Goal: Information Seeking & Learning: Learn about a topic

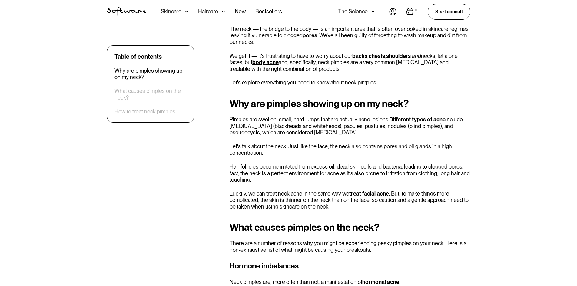
scroll to position [264, 0]
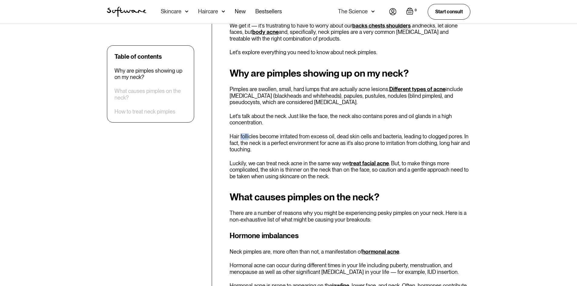
drag, startPoint x: 242, startPoint y: 137, endPoint x: 248, endPoint y: 132, distance: 8.4
click at [248, 132] on div "Why are pimples showing up on my neck? Pimples are swollen, small, hard lumps t…" at bounding box center [350, 124] width 241 height 112
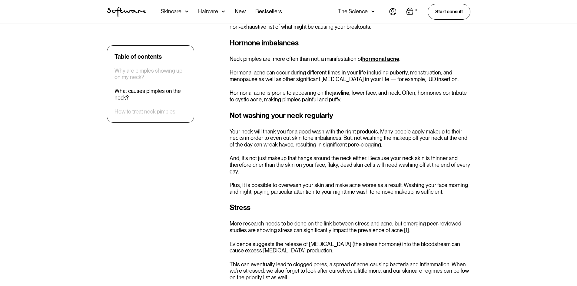
scroll to position [476, 0]
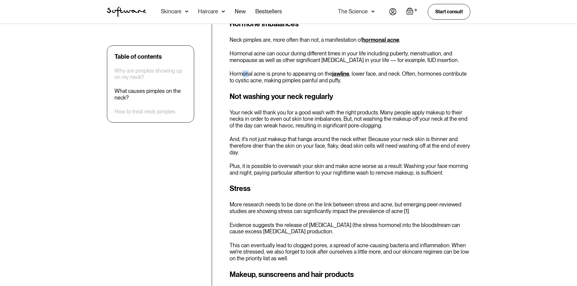
click at [245, 75] on p "Hormonal acne is prone to appearing on the jawline , lower face, and neck. Ofte…" at bounding box center [350, 77] width 241 height 13
click at [246, 75] on p "Hormonal acne is prone to appearing on the jawline , lower face, and neck. Ofte…" at bounding box center [350, 77] width 241 height 13
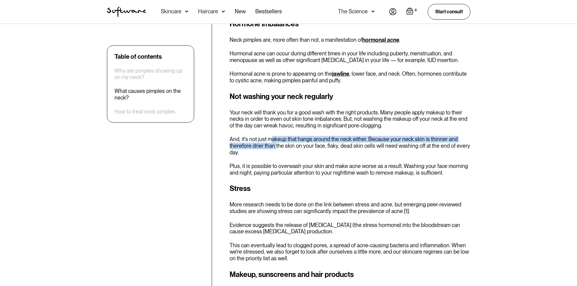
drag, startPoint x: 276, startPoint y: 146, endPoint x: 269, endPoint y: 140, distance: 9.0
click at [269, 140] on p "And, it's not just makeup that hangs around the neck either. Because your neck …" at bounding box center [350, 146] width 241 height 20
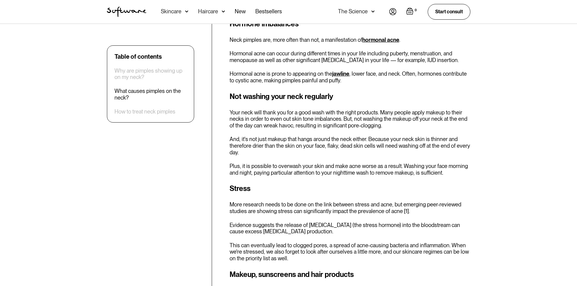
click at [230, 141] on p "And, it's not just makeup that hangs around the neck either. Because your neck …" at bounding box center [350, 146] width 241 height 20
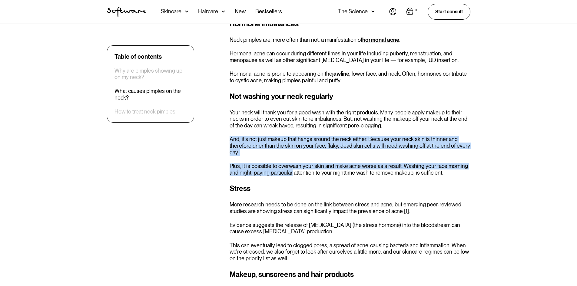
drag, startPoint x: 230, startPoint y: 141, endPoint x: 293, endPoint y: 172, distance: 69.9
click at [291, 172] on div "Not washing your neck regularly Your neck will thank you for a good wash with t…" at bounding box center [350, 133] width 241 height 85
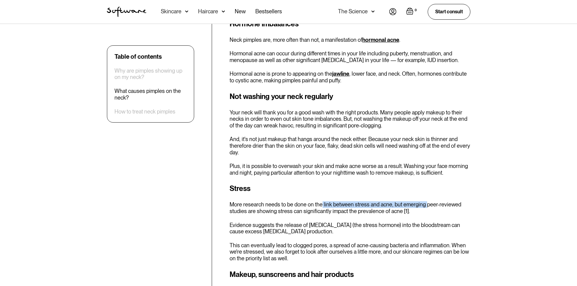
drag, startPoint x: 318, startPoint y: 203, endPoint x: 427, endPoint y: 205, distance: 108.7
click at [427, 205] on p "More research needs to be done on the link between stress and acne, but emergin…" at bounding box center [350, 207] width 241 height 13
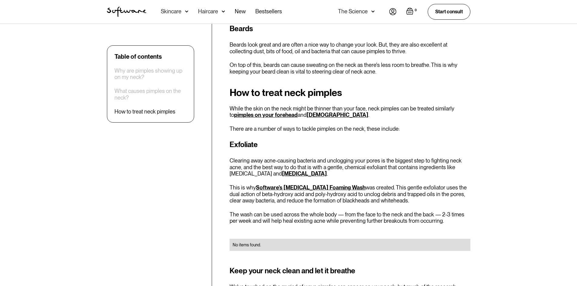
scroll to position [1233, 0]
